Goal: Contribute content: Contribute content

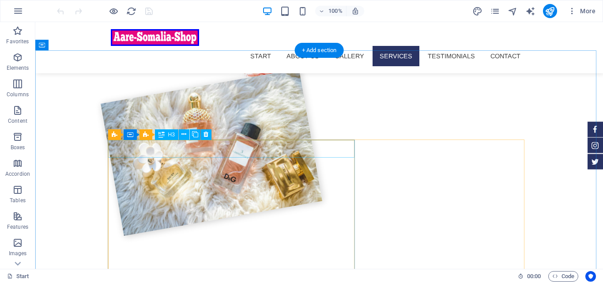
scroll to position [883, 0]
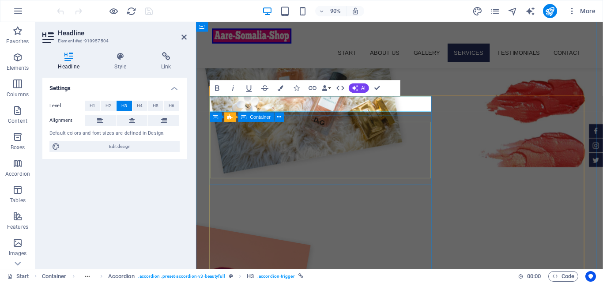
scroll to position [854, 0]
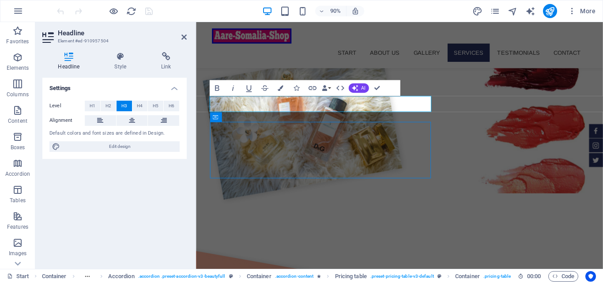
scroll to position [912, 0]
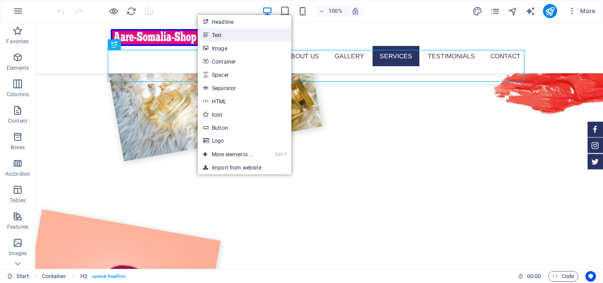
click at [237, 30] on link "Text" at bounding box center [245, 34] width 94 height 13
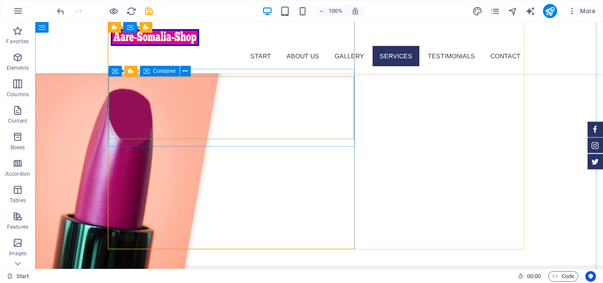
scroll to position [1045, 0]
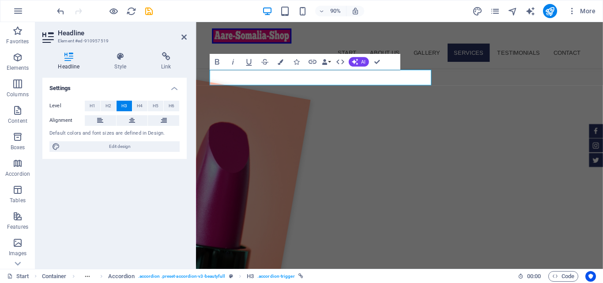
scroll to position [987, 0]
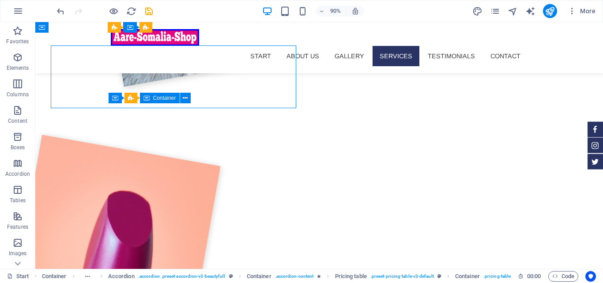
scroll to position [1045, 0]
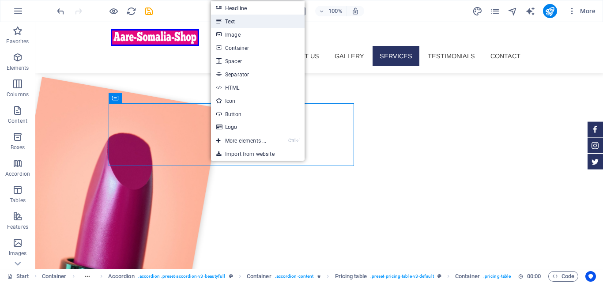
click at [247, 23] on link "Text" at bounding box center [258, 21] width 94 height 13
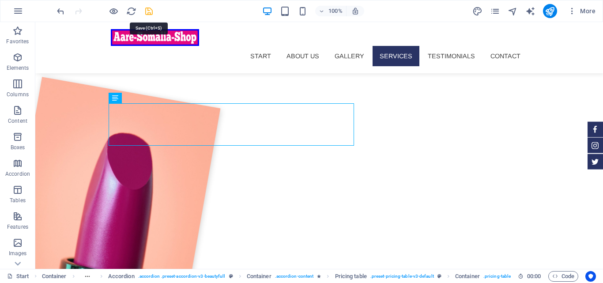
click at [0, 0] on icon "save" at bounding box center [0, 0] width 0 height 0
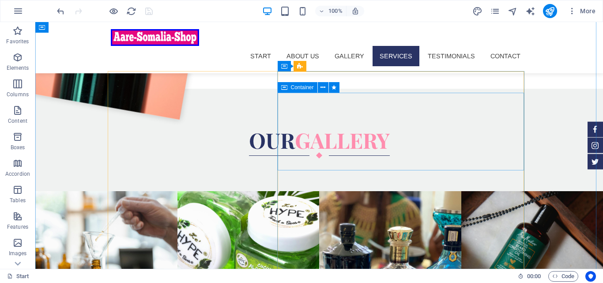
scroll to position [1221, 0]
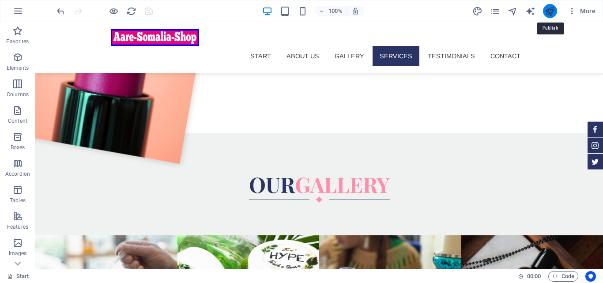
click at [548, 13] on icon "publish" at bounding box center [550, 11] width 10 height 10
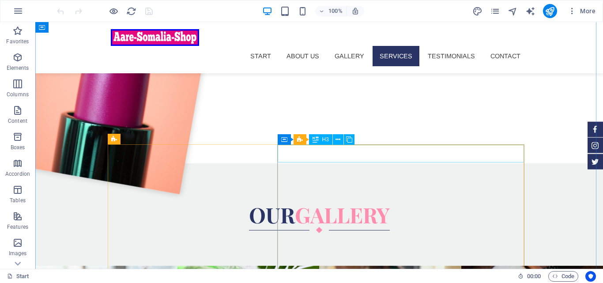
scroll to position [1192, 0]
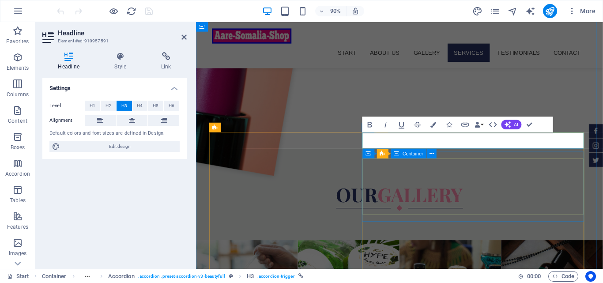
scroll to position [1134, 0]
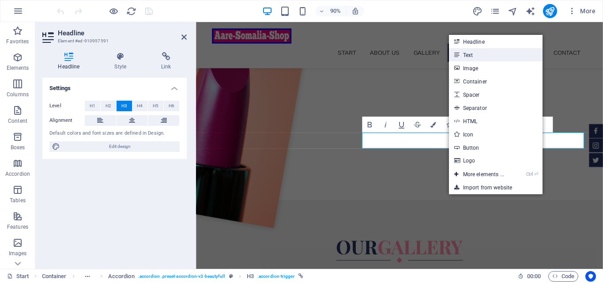
click at [487, 56] on link "Text" at bounding box center [496, 54] width 94 height 13
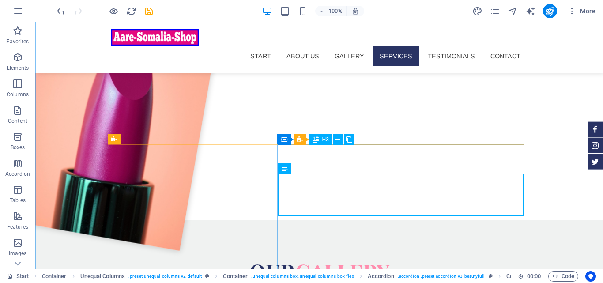
scroll to position [1192, 0]
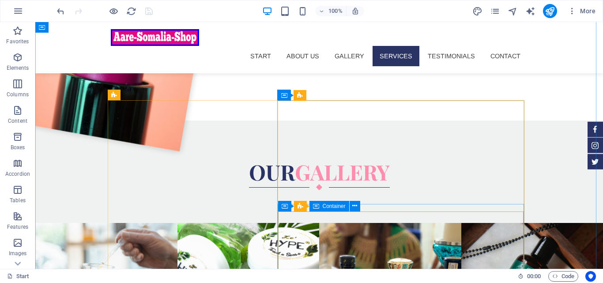
scroll to position [1236, 0]
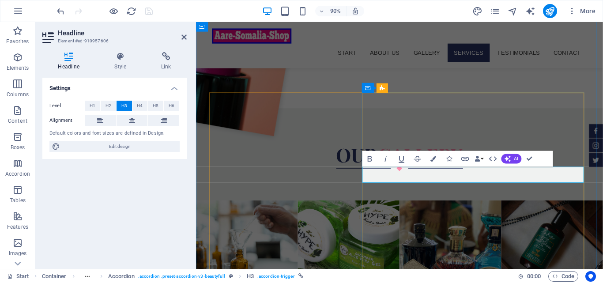
scroll to position [1178, 0]
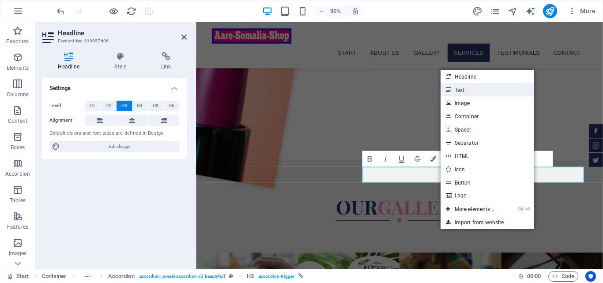
click at [484, 90] on link "Text" at bounding box center [488, 89] width 94 height 13
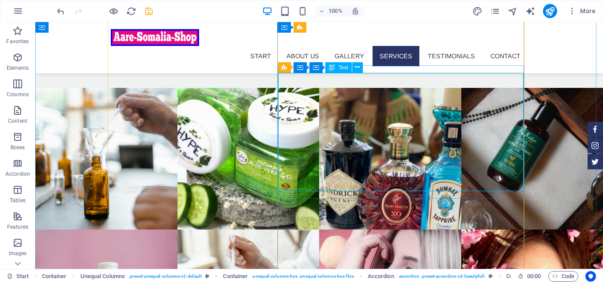
scroll to position [1413, 0]
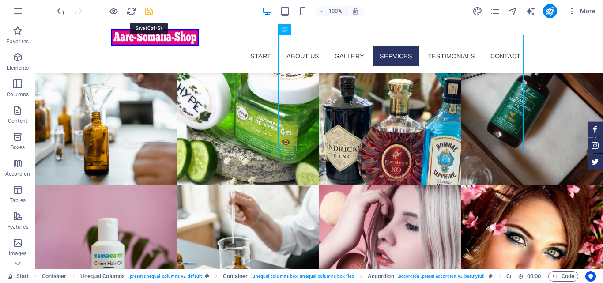
click at [150, 14] on icon "save" at bounding box center [149, 11] width 10 height 10
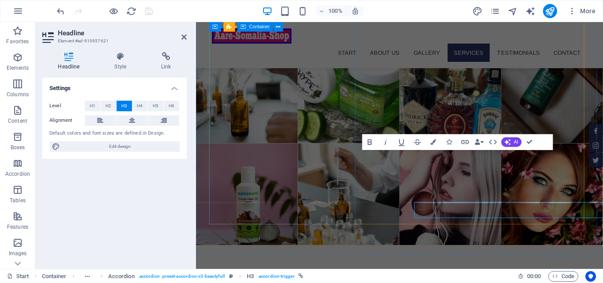
scroll to position [1355, 0]
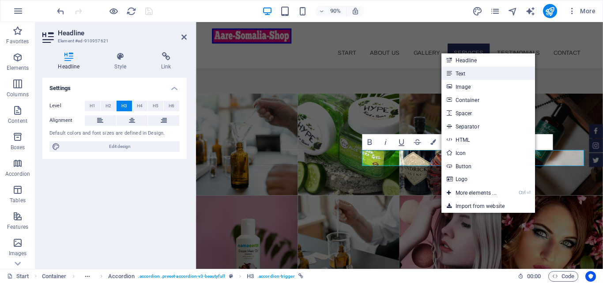
click at [471, 70] on link "Text" at bounding box center [489, 73] width 94 height 13
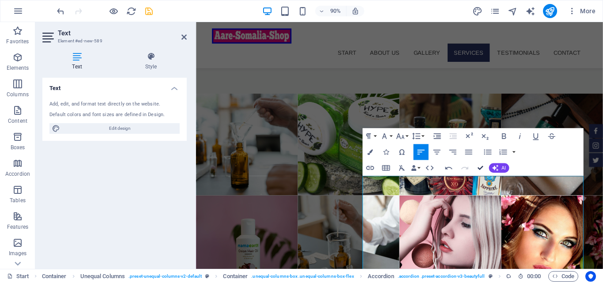
scroll to position [1413, 0]
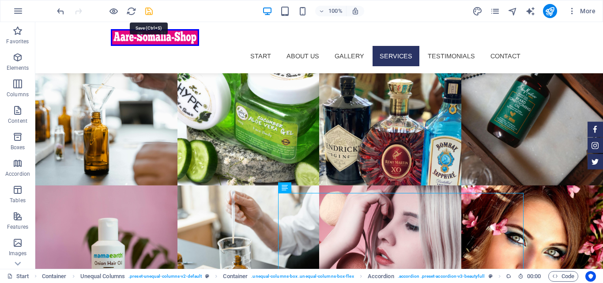
click at [151, 12] on icon "save" at bounding box center [149, 11] width 10 height 10
